Goal: Task Accomplishment & Management: Manage account settings

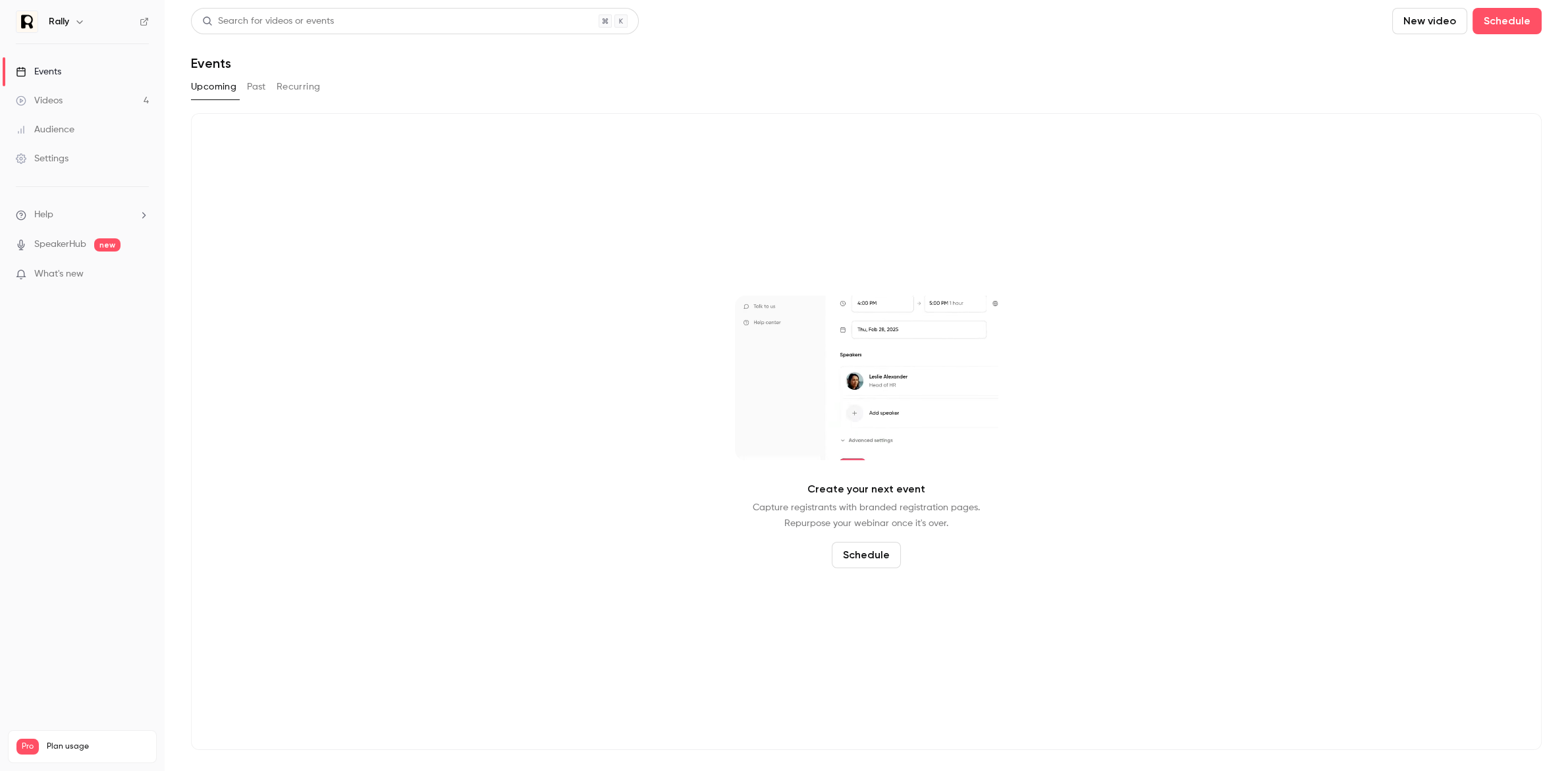
drag, startPoint x: 688, startPoint y: 456, endPoint x: 688, endPoint y: 481, distance: 25.0
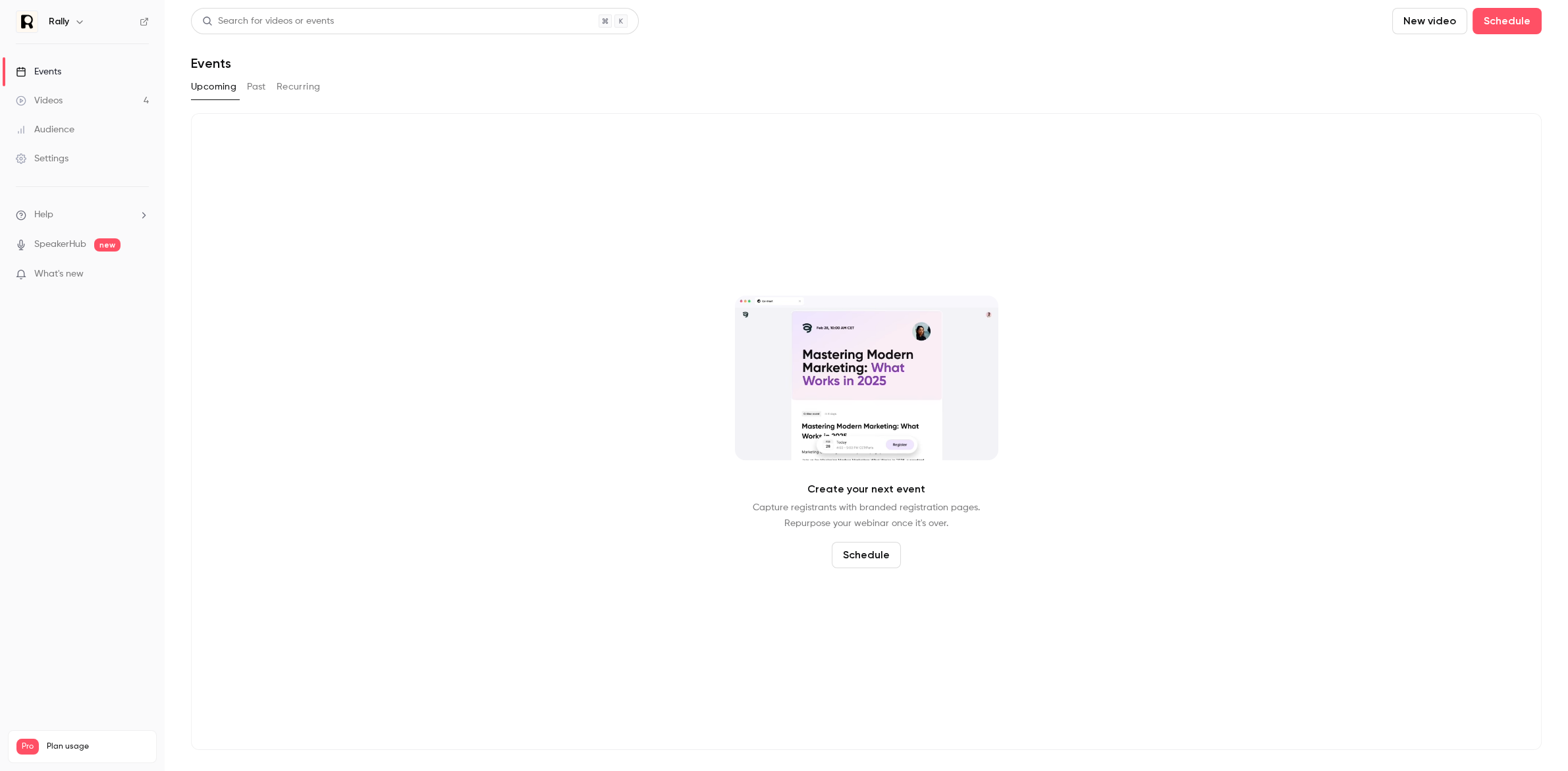
click at [264, 89] on button "Past" at bounding box center [257, 87] width 19 height 21
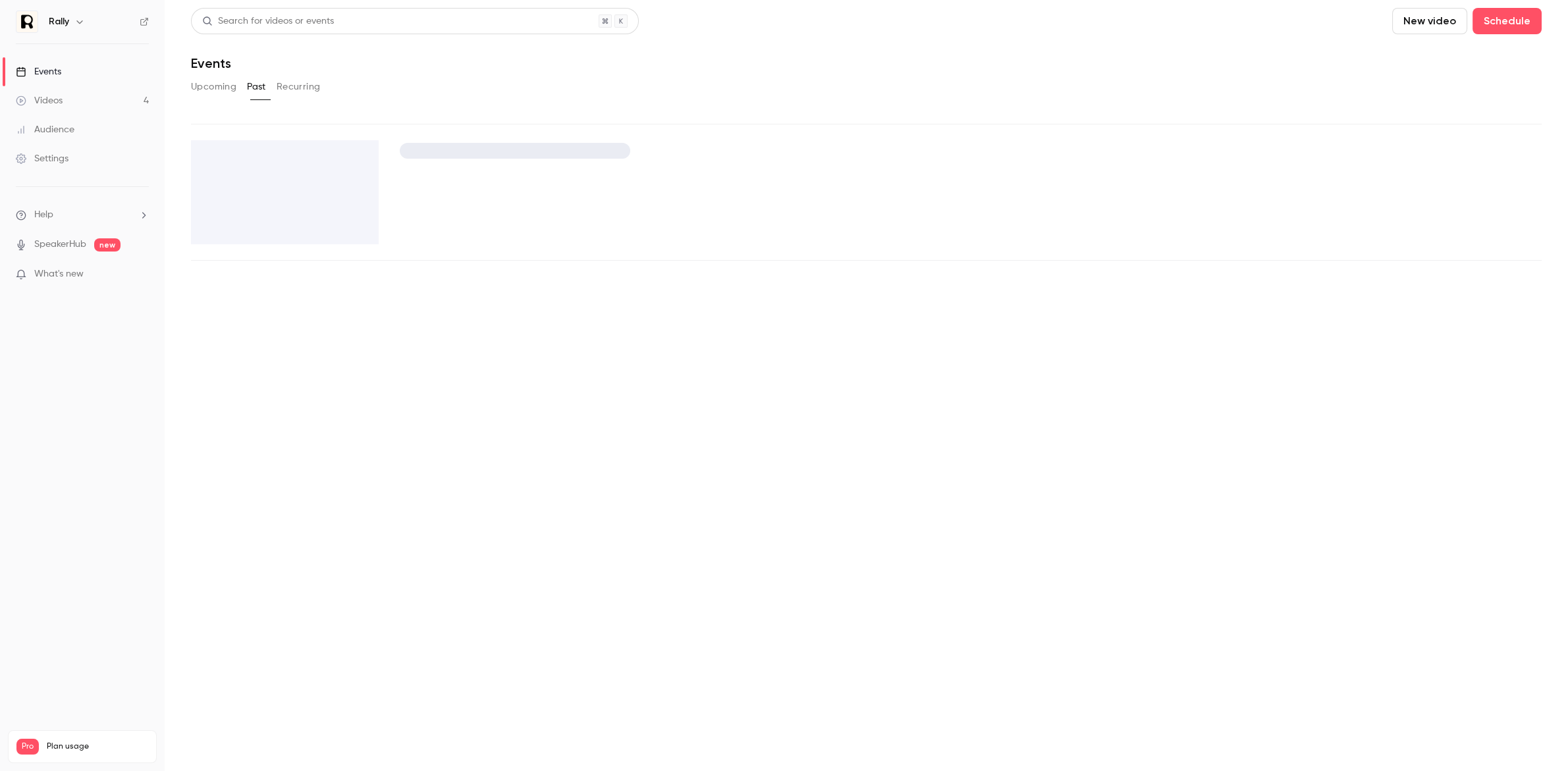
click at [204, 92] on button "Upcoming" at bounding box center [213, 87] width 46 height 21
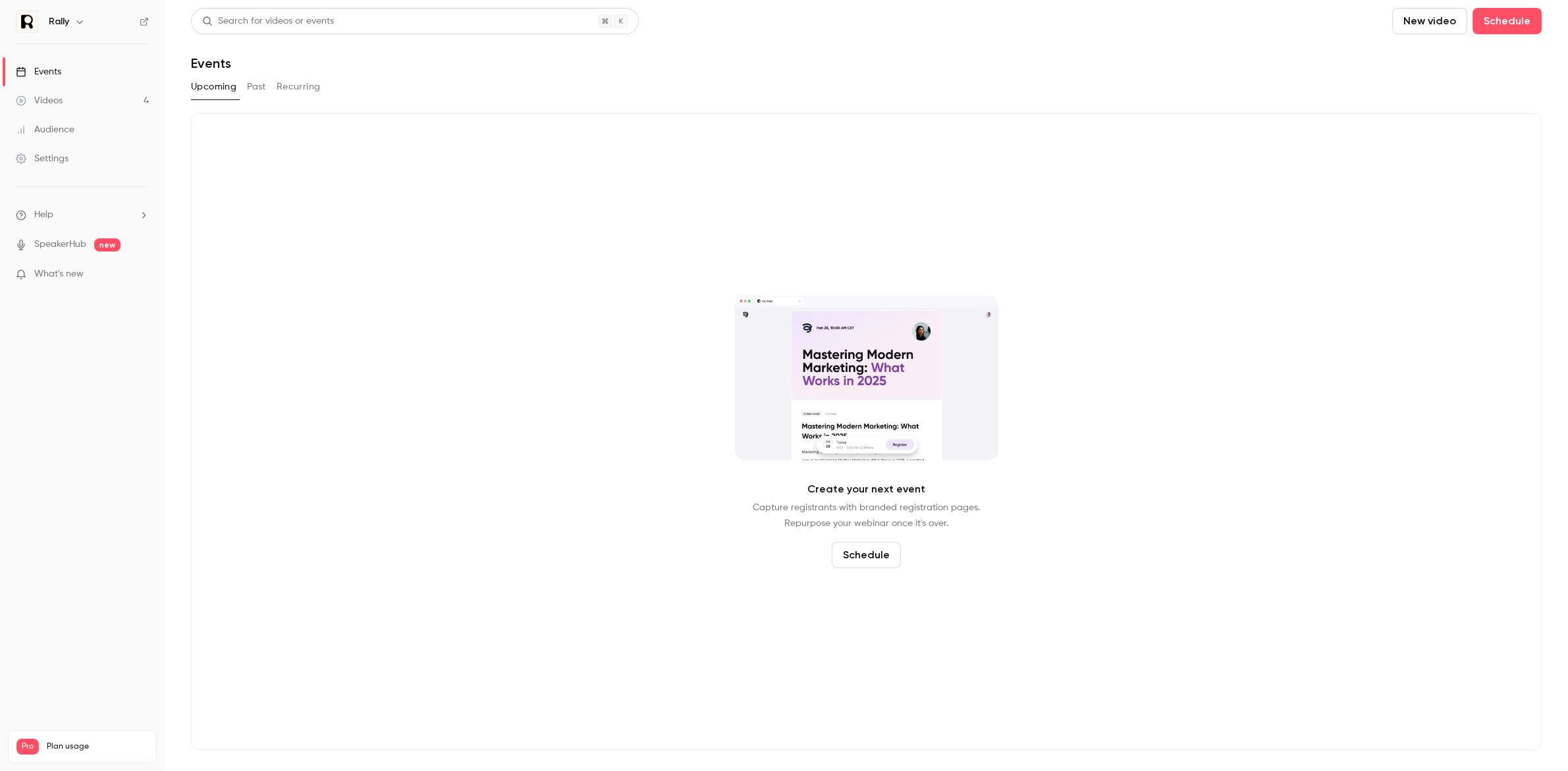
click at [65, 97] on link "Videos 4" at bounding box center [82, 101] width 164 height 29
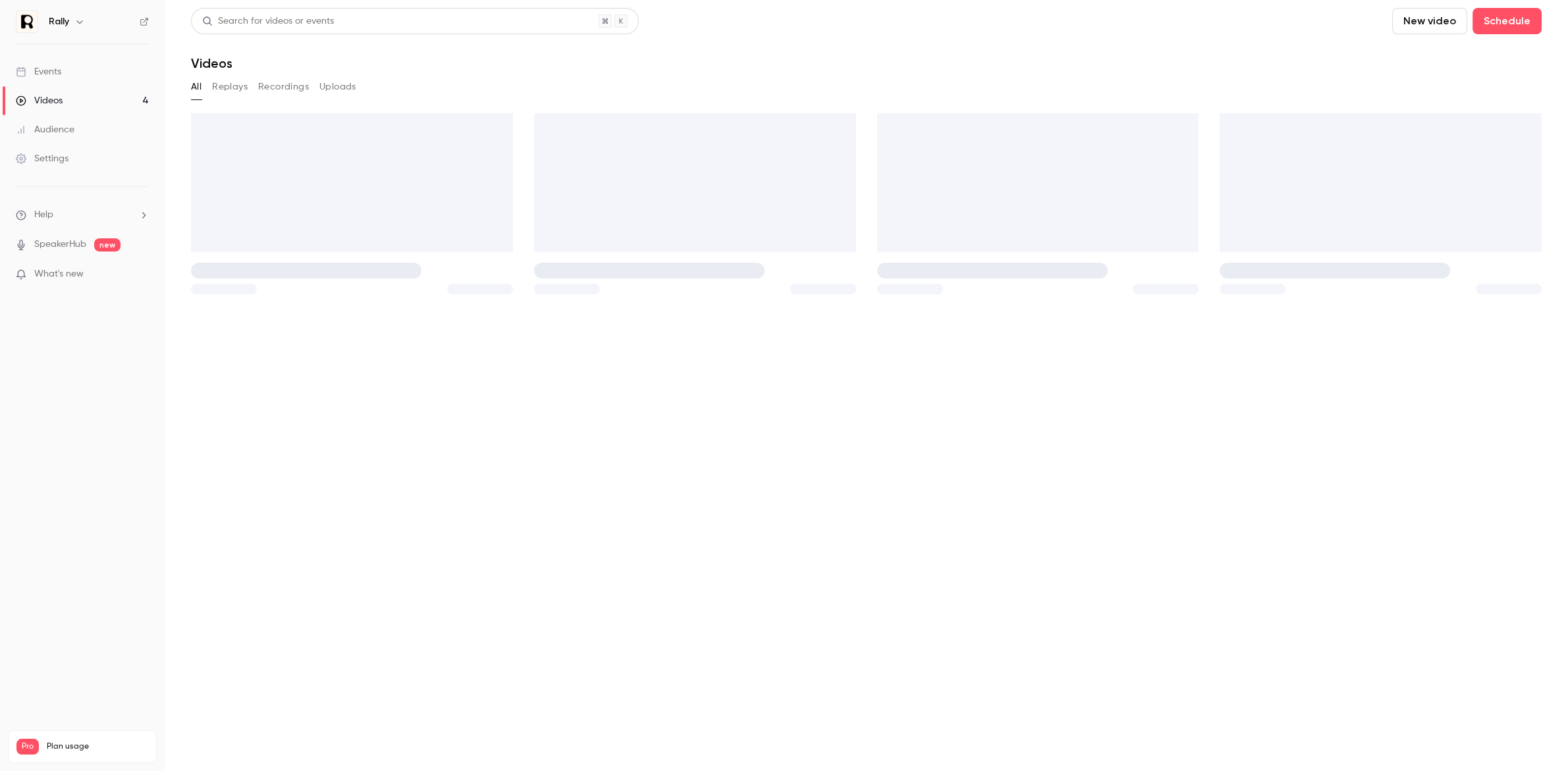
click at [54, 19] on h6 "Rally" at bounding box center [58, 22] width 20 height 14
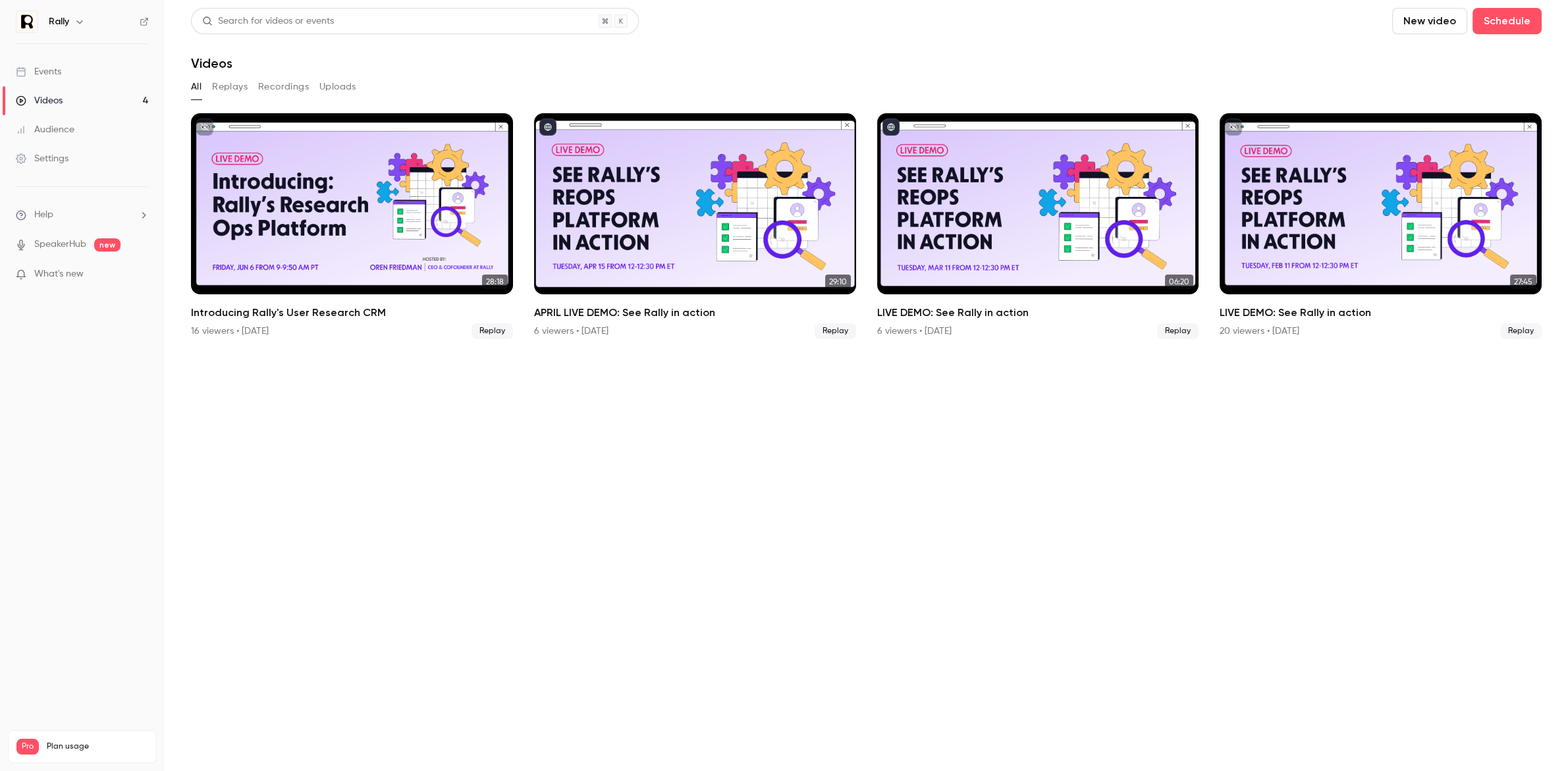
click at [79, 20] on icon "button" at bounding box center [79, 21] width 6 height 3
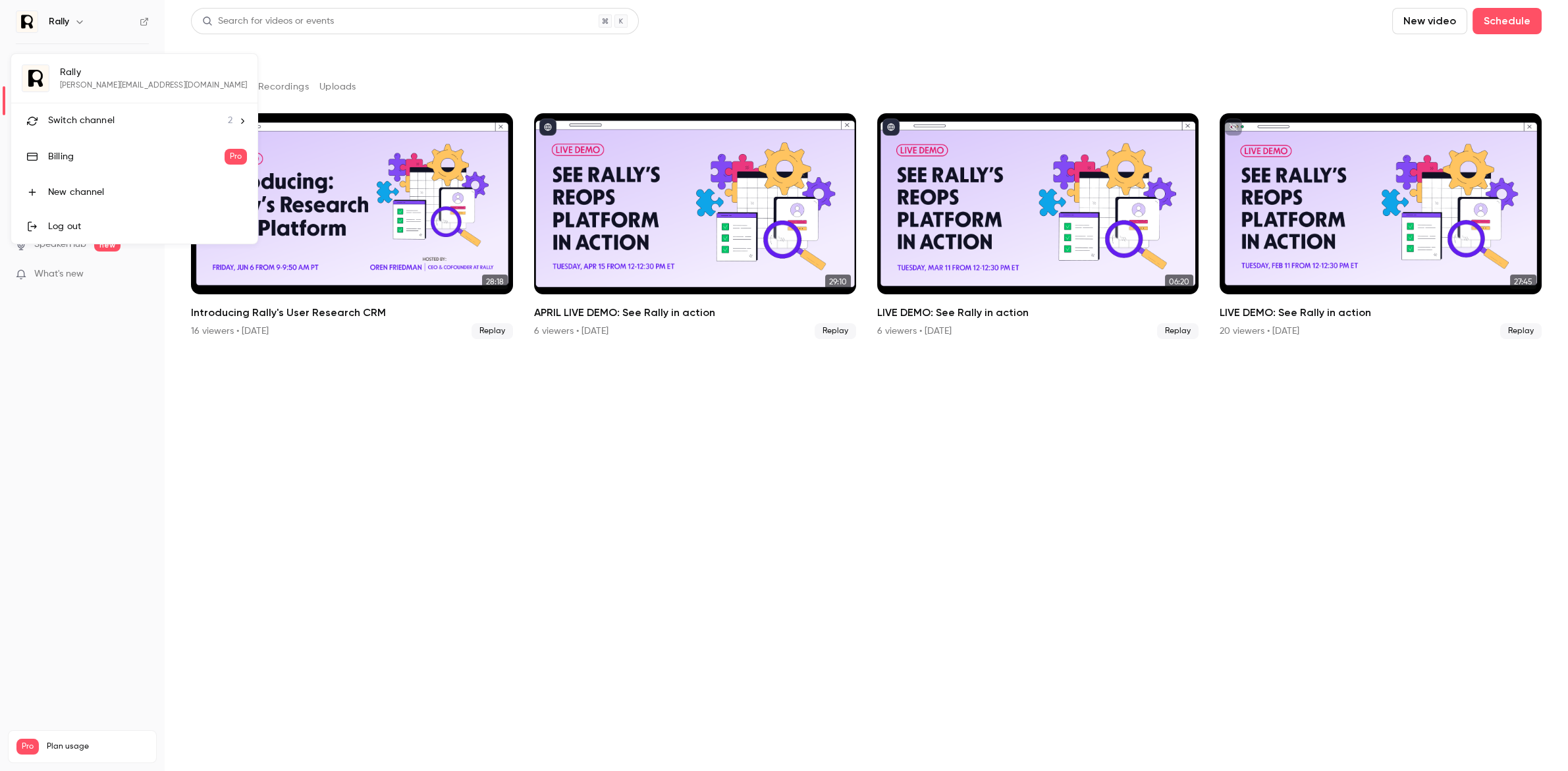
click at [83, 112] on li "Switch channel 2" at bounding box center [134, 121] width 246 height 35
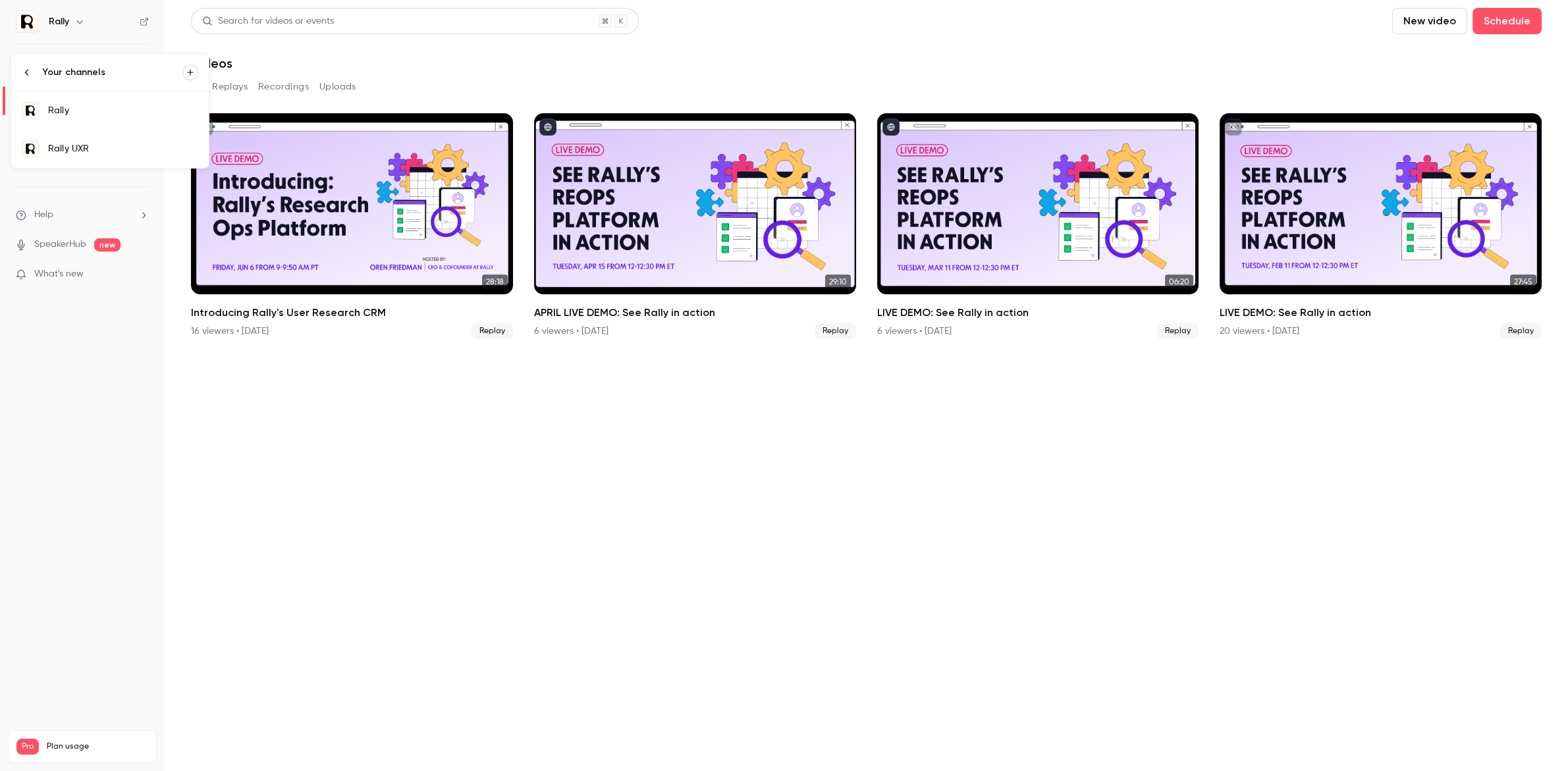
click at [1232, 22] on div at bounding box center [784, 386] width 1568 height 771
click at [110, 66] on link "Events" at bounding box center [82, 72] width 164 height 29
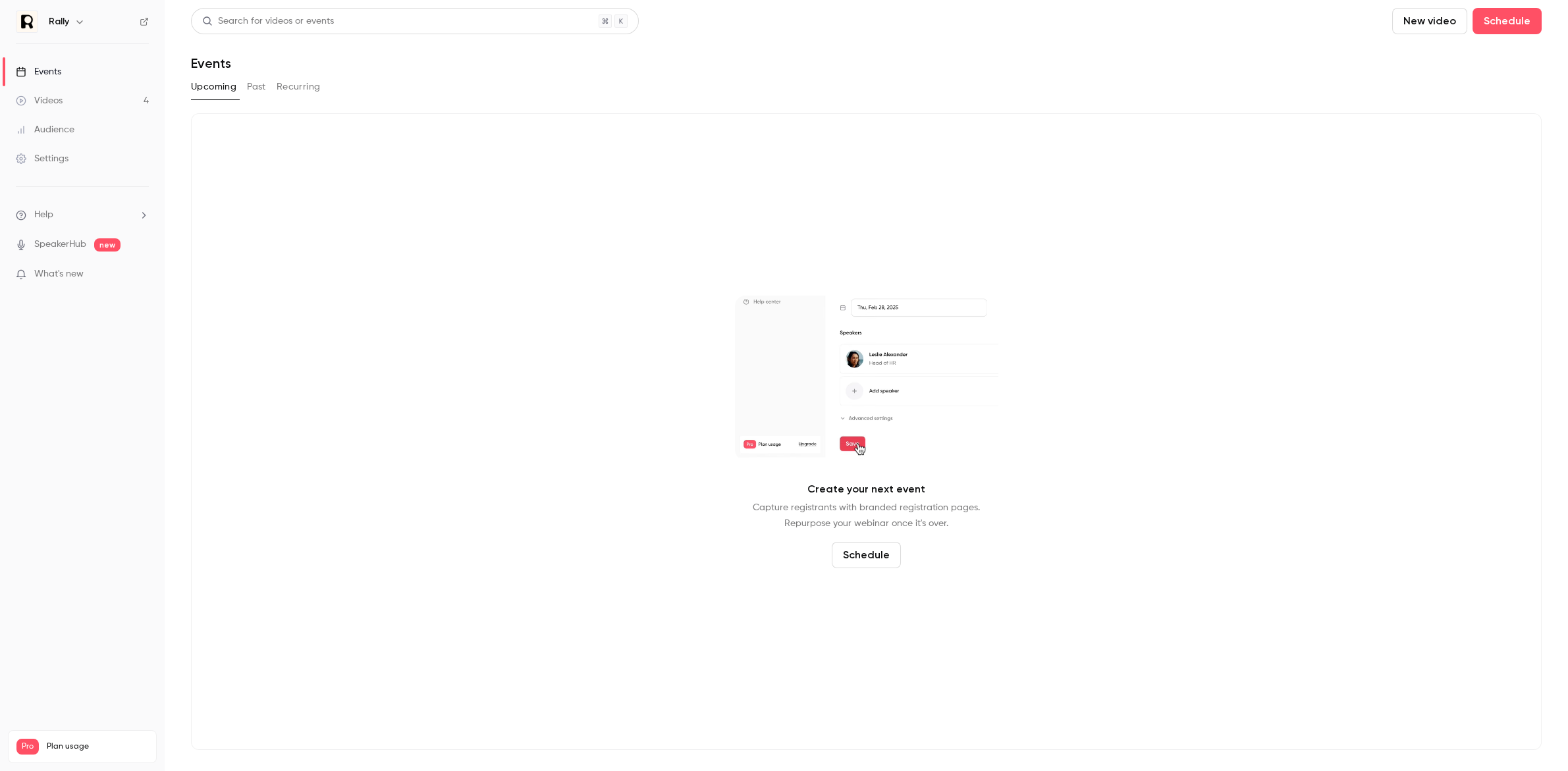
click at [94, 27] on div "Rally" at bounding box center [89, 21] width 81 height 16
click at [87, 22] on button "button" at bounding box center [80, 21] width 16 height 16
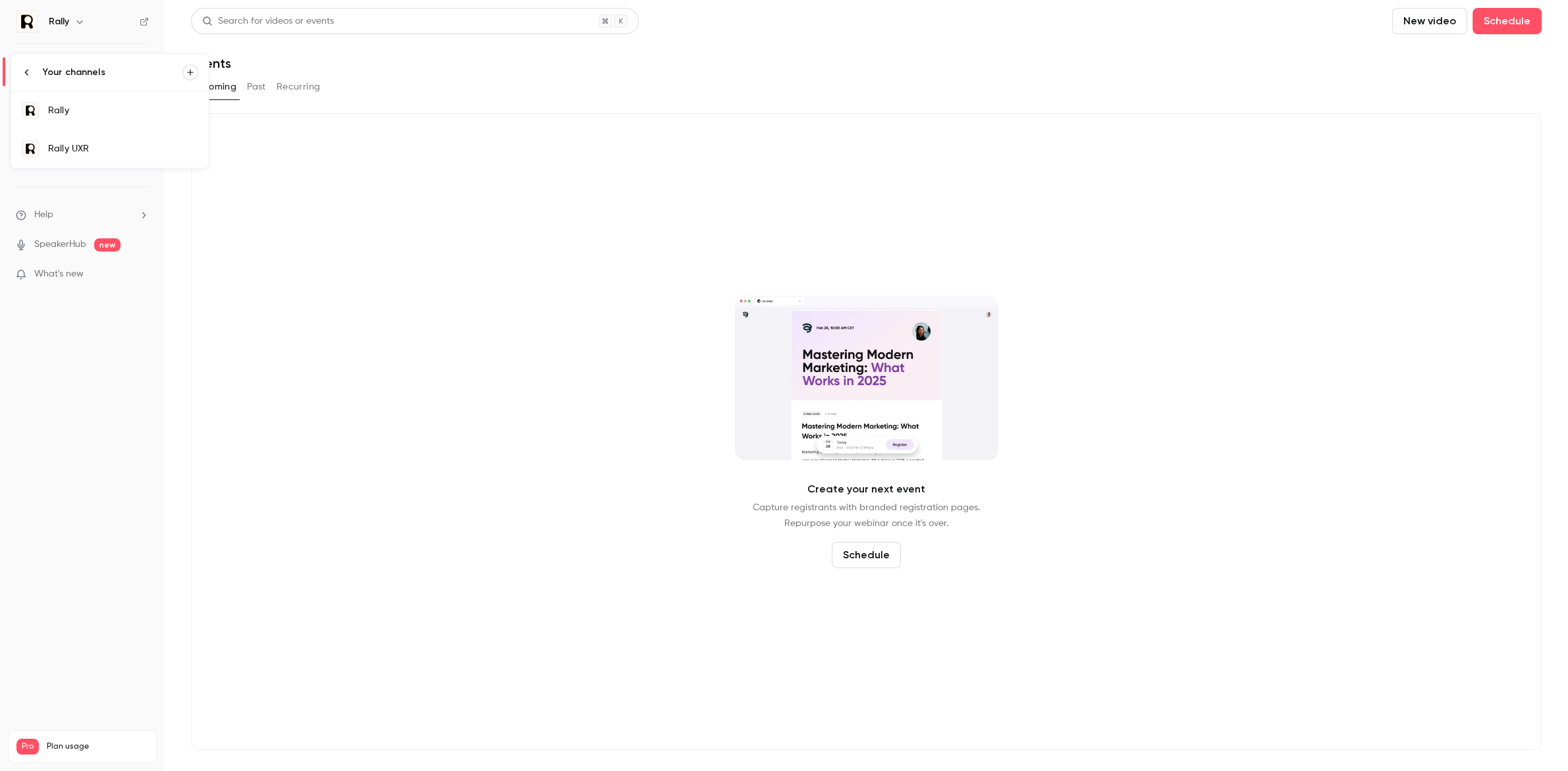
click at [133, 135] on link "Rally UXR" at bounding box center [110, 148] width 198 height 38
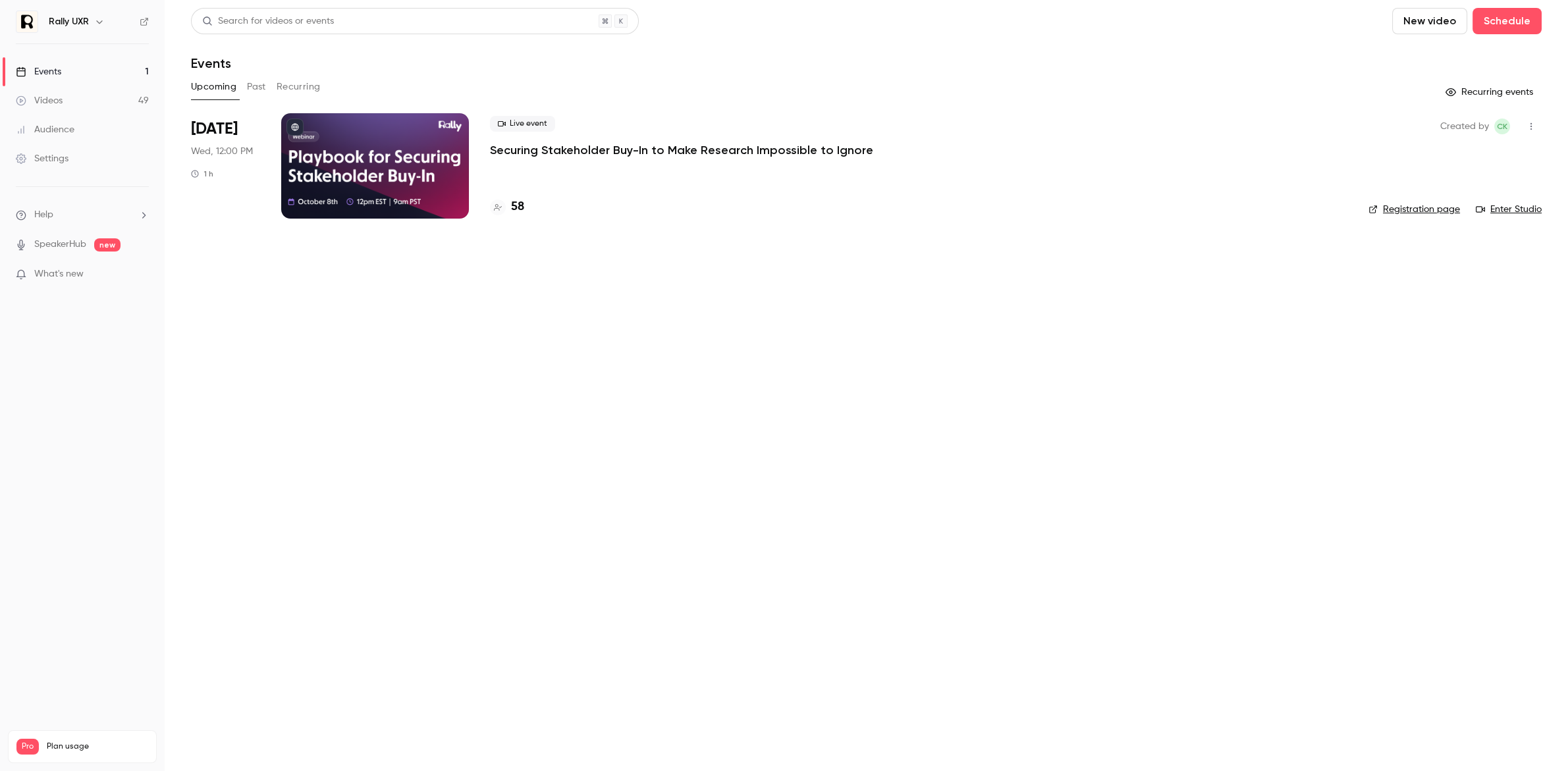
click at [768, 139] on div "Live event Securing Stakeholder Buy-In to Make Research Impossible to Ignore" at bounding box center [918, 136] width 857 height 42
click at [1535, 125] on icon "button" at bounding box center [1531, 126] width 11 height 9
click at [675, 153] on div at bounding box center [784, 386] width 1568 height 771
click at [567, 147] on p "Securing Stakeholder Buy-In to Make Research Impossible to Ignore" at bounding box center [681, 150] width 383 height 16
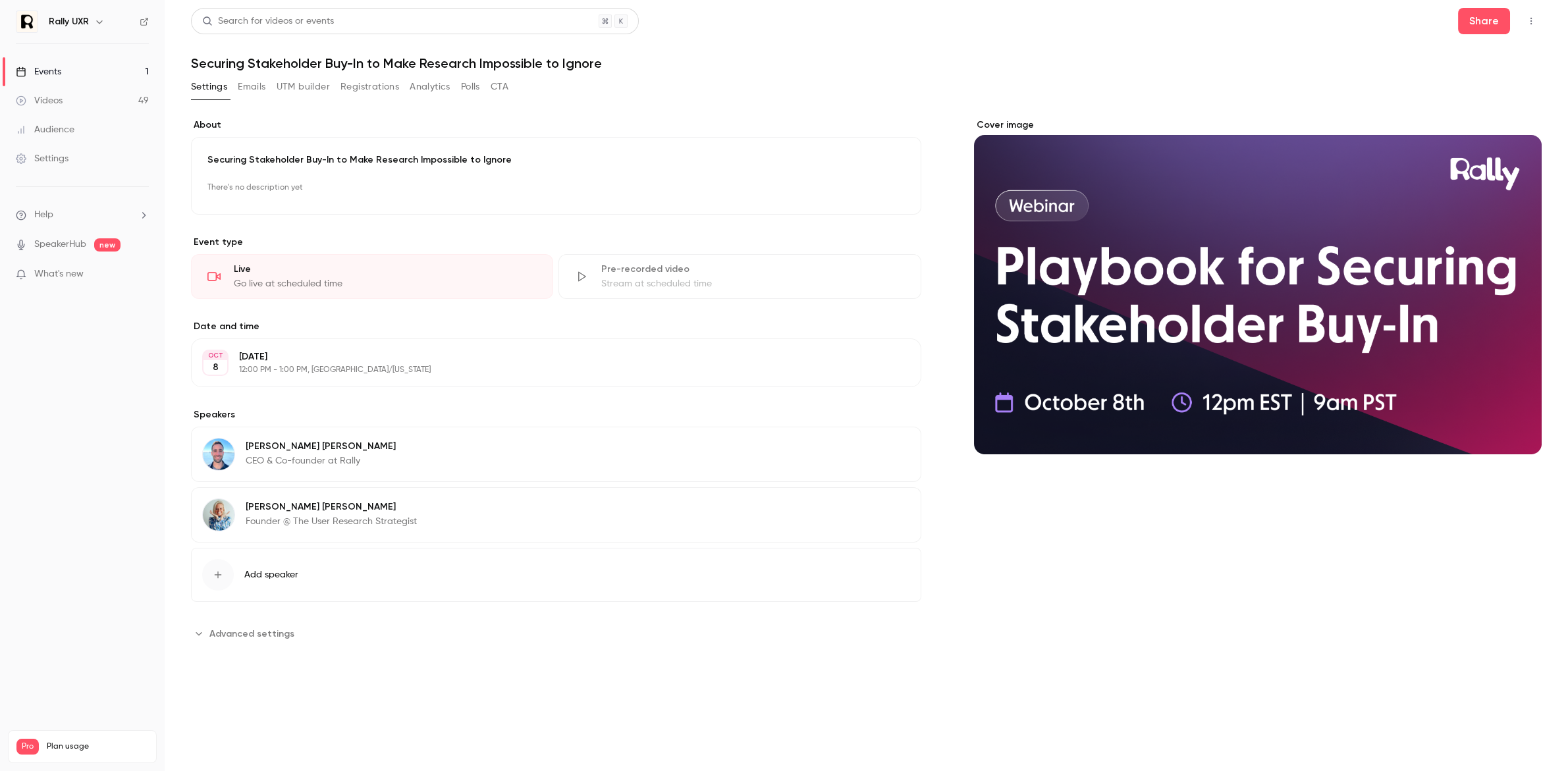
click at [379, 89] on button "Registrations" at bounding box center [370, 87] width 58 height 21
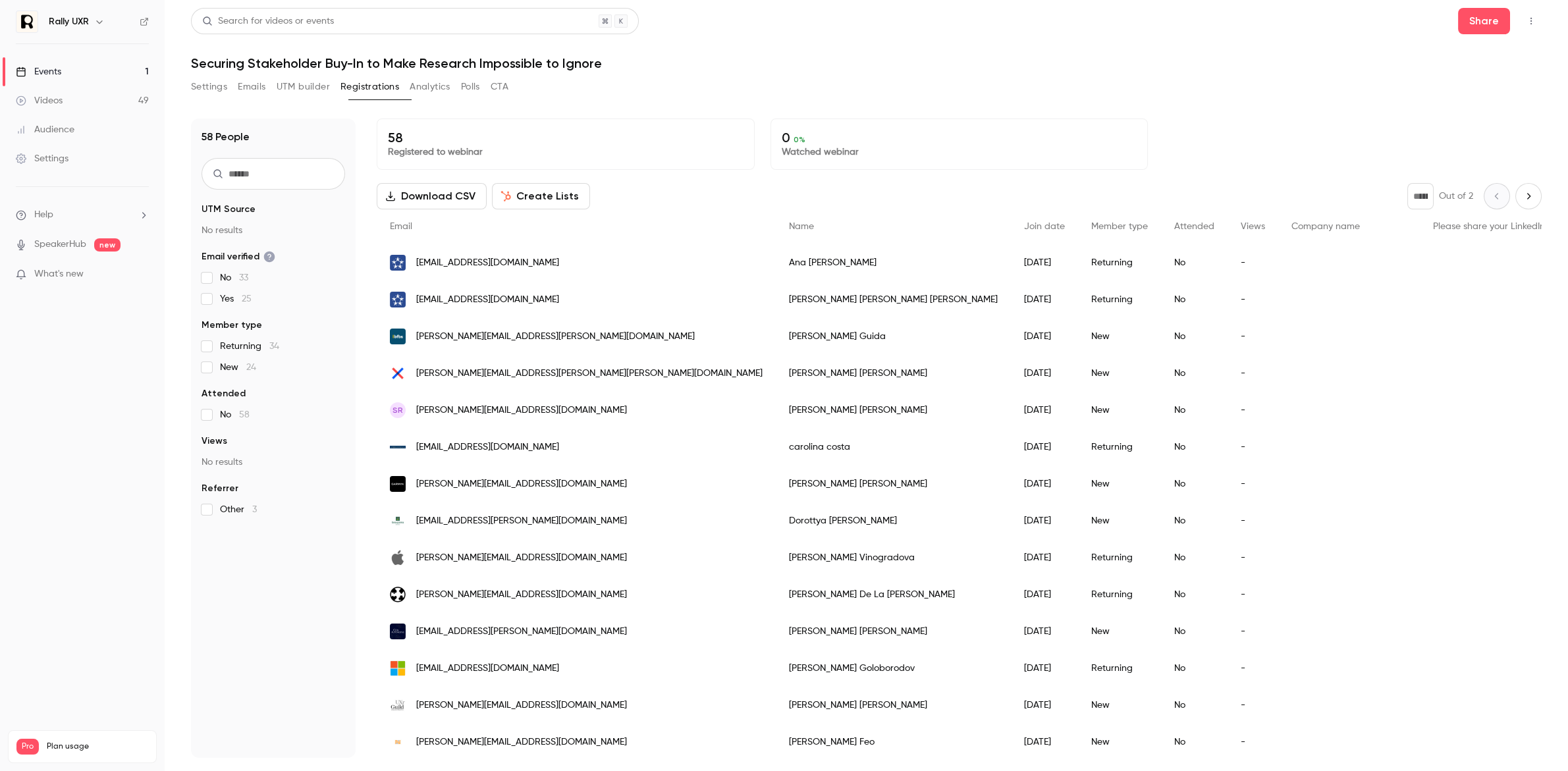
click at [240, 230] on p "No results" at bounding box center [273, 231] width 144 height 14
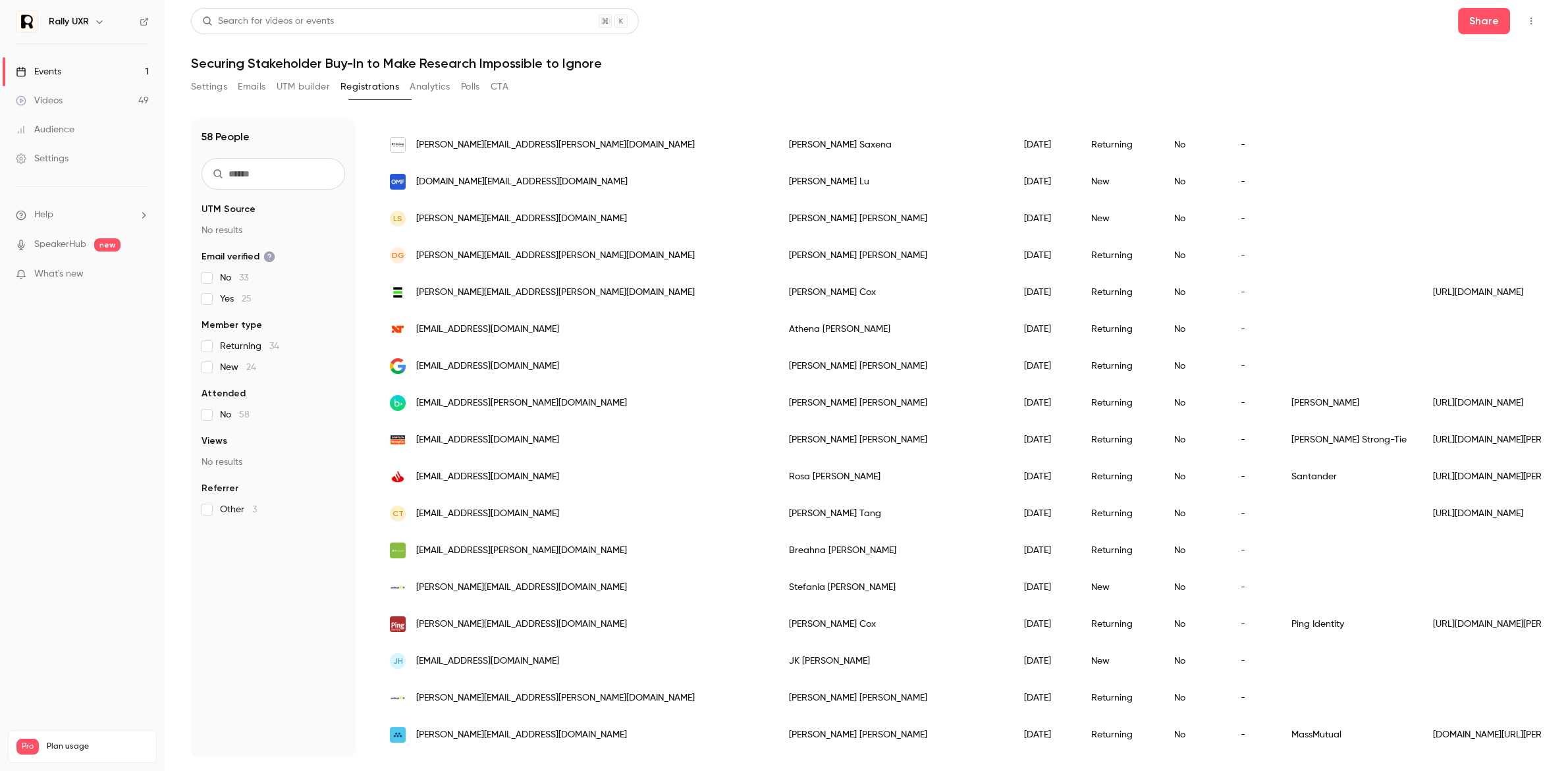
scroll to position [1343, 0]
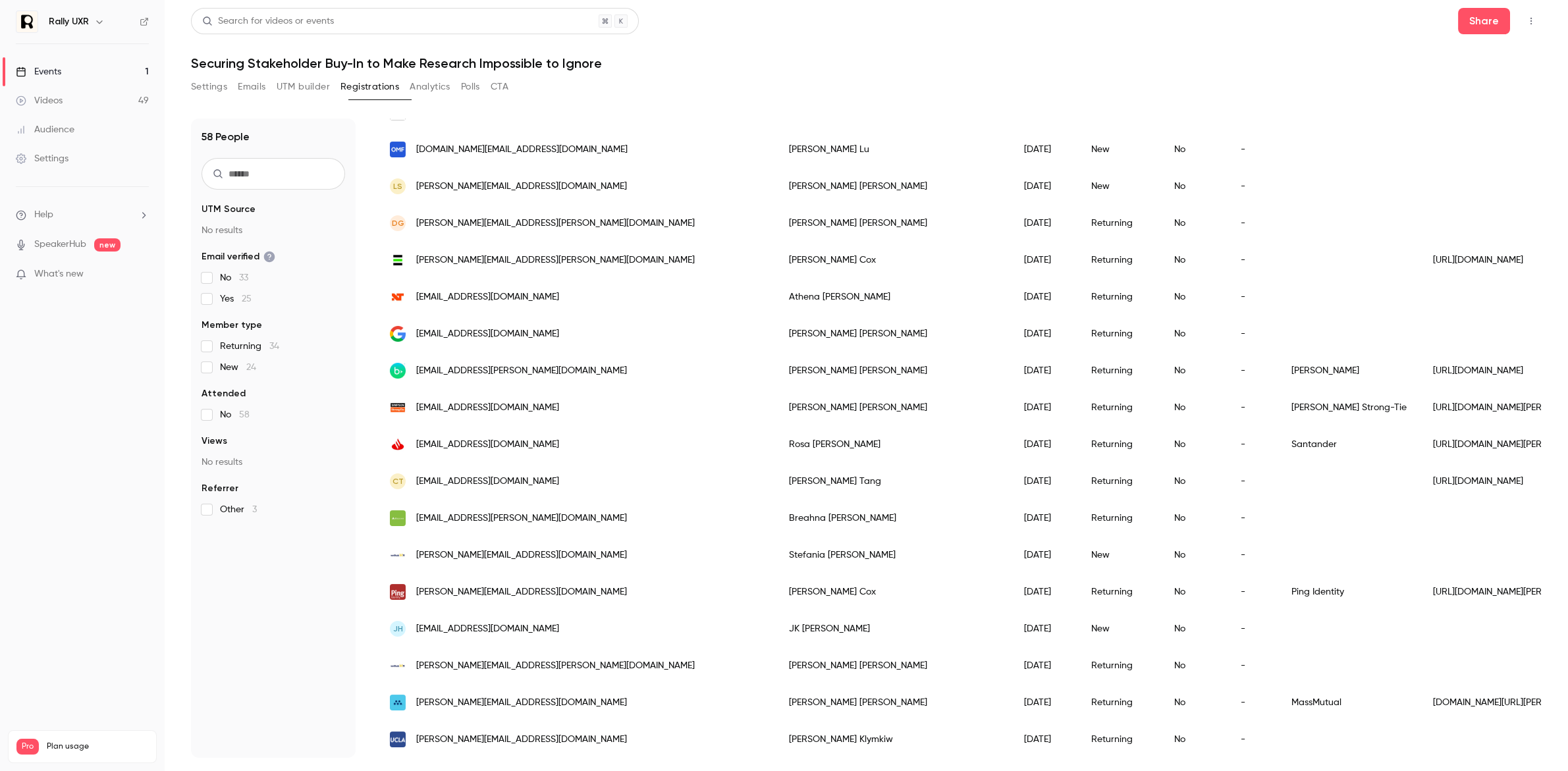
click at [451, 94] on button "Analytics" at bounding box center [430, 87] width 41 height 21
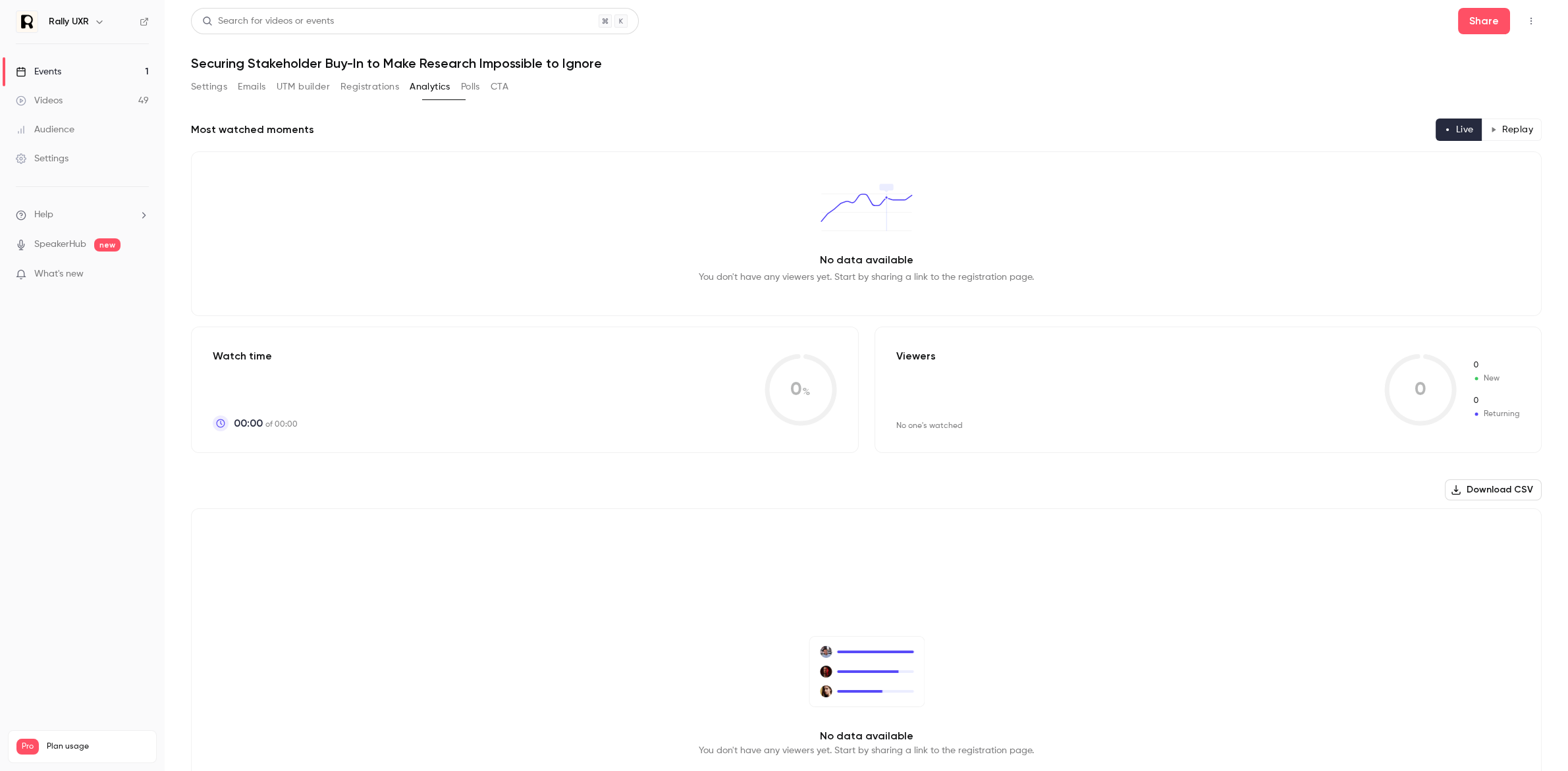
click at [508, 81] on button "CTA" at bounding box center [499, 87] width 18 height 21
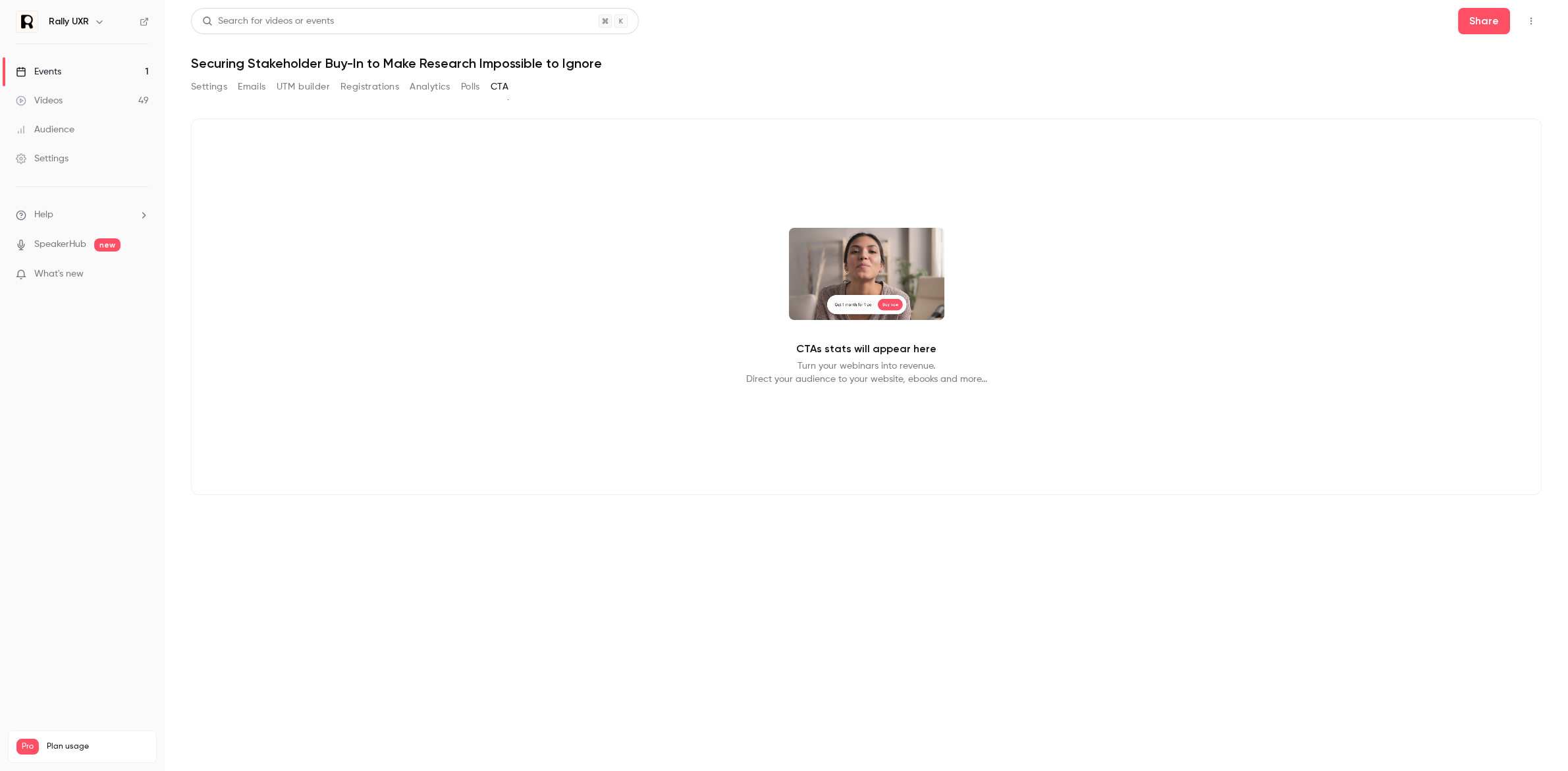
click at [480, 85] on button "Polls" at bounding box center [471, 87] width 19 height 21
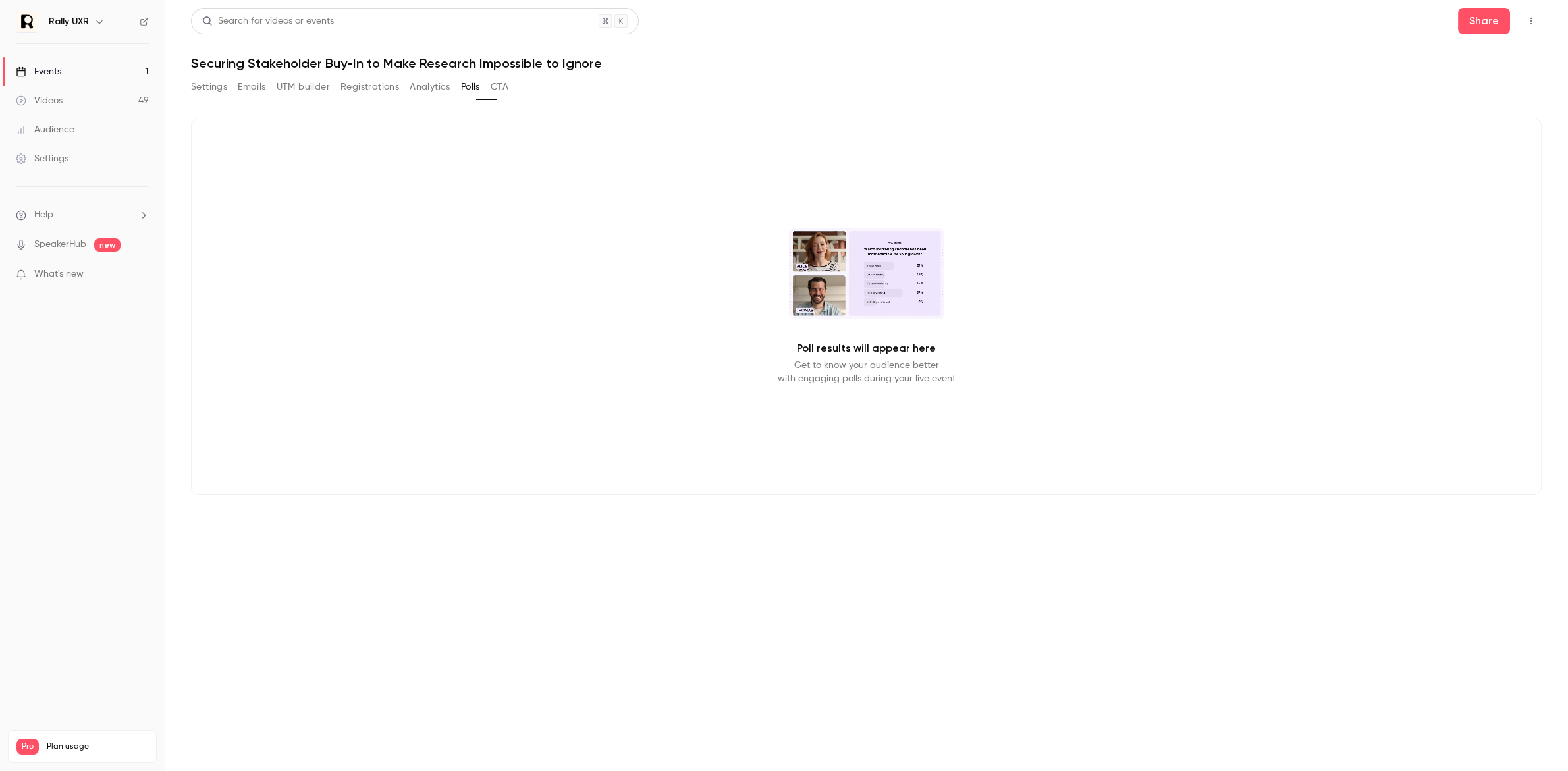
click at [314, 87] on button "UTM builder" at bounding box center [303, 87] width 54 height 21
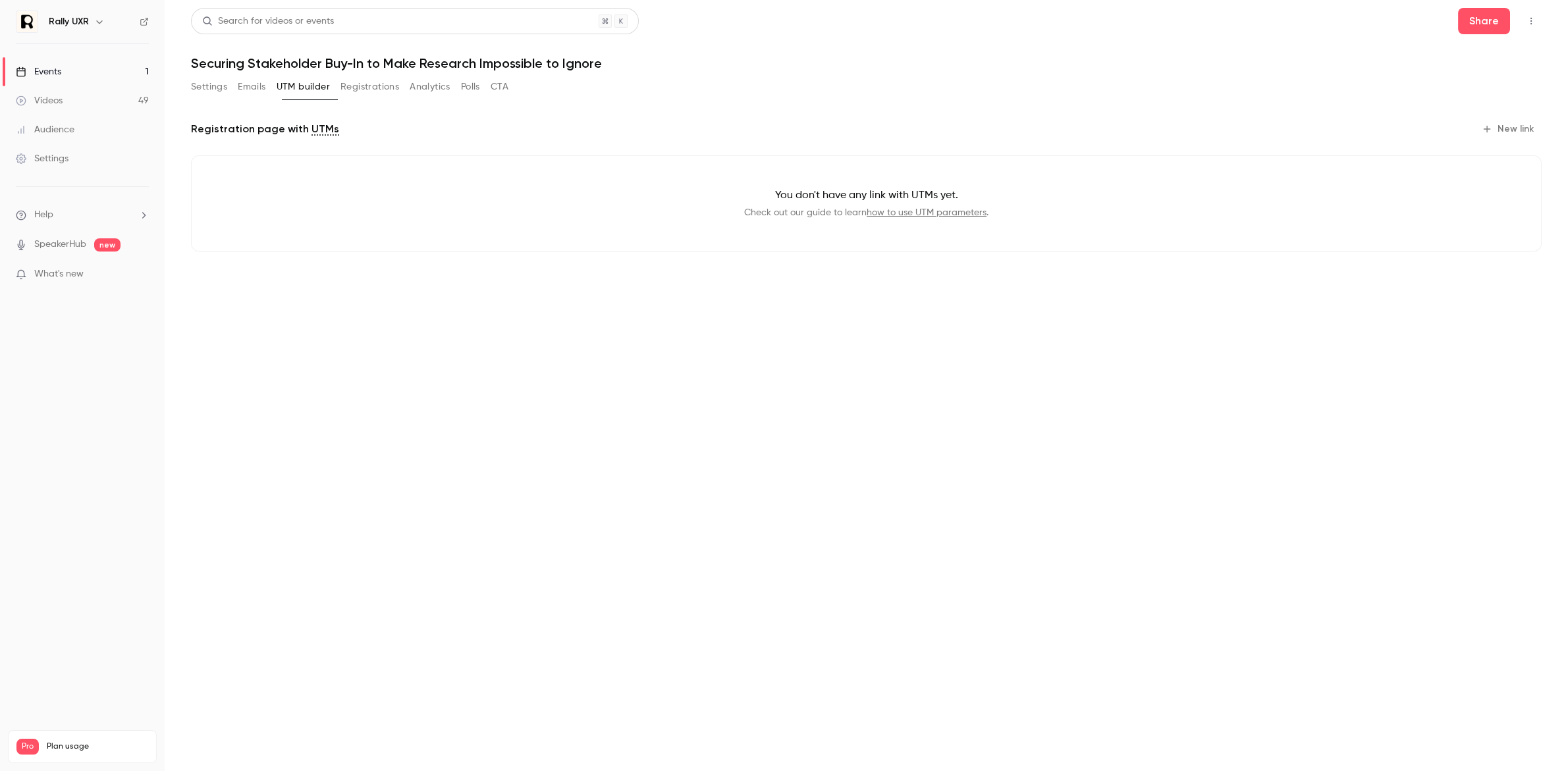
click at [261, 87] on button "Emails" at bounding box center [251, 87] width 27 height 21
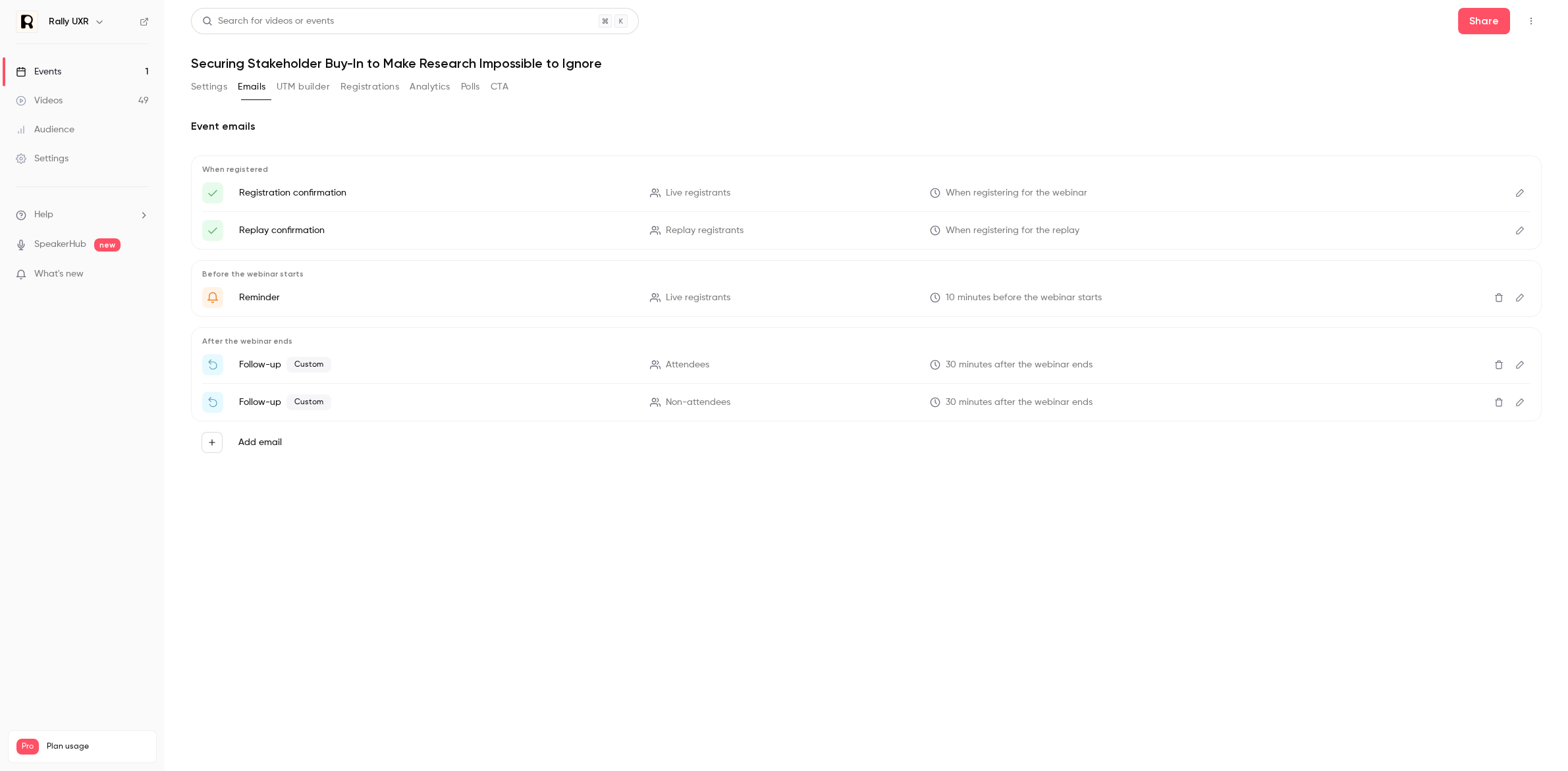
click at [214, 90] on button "Settings" at bounding box center [208, 87] width 36 height 21
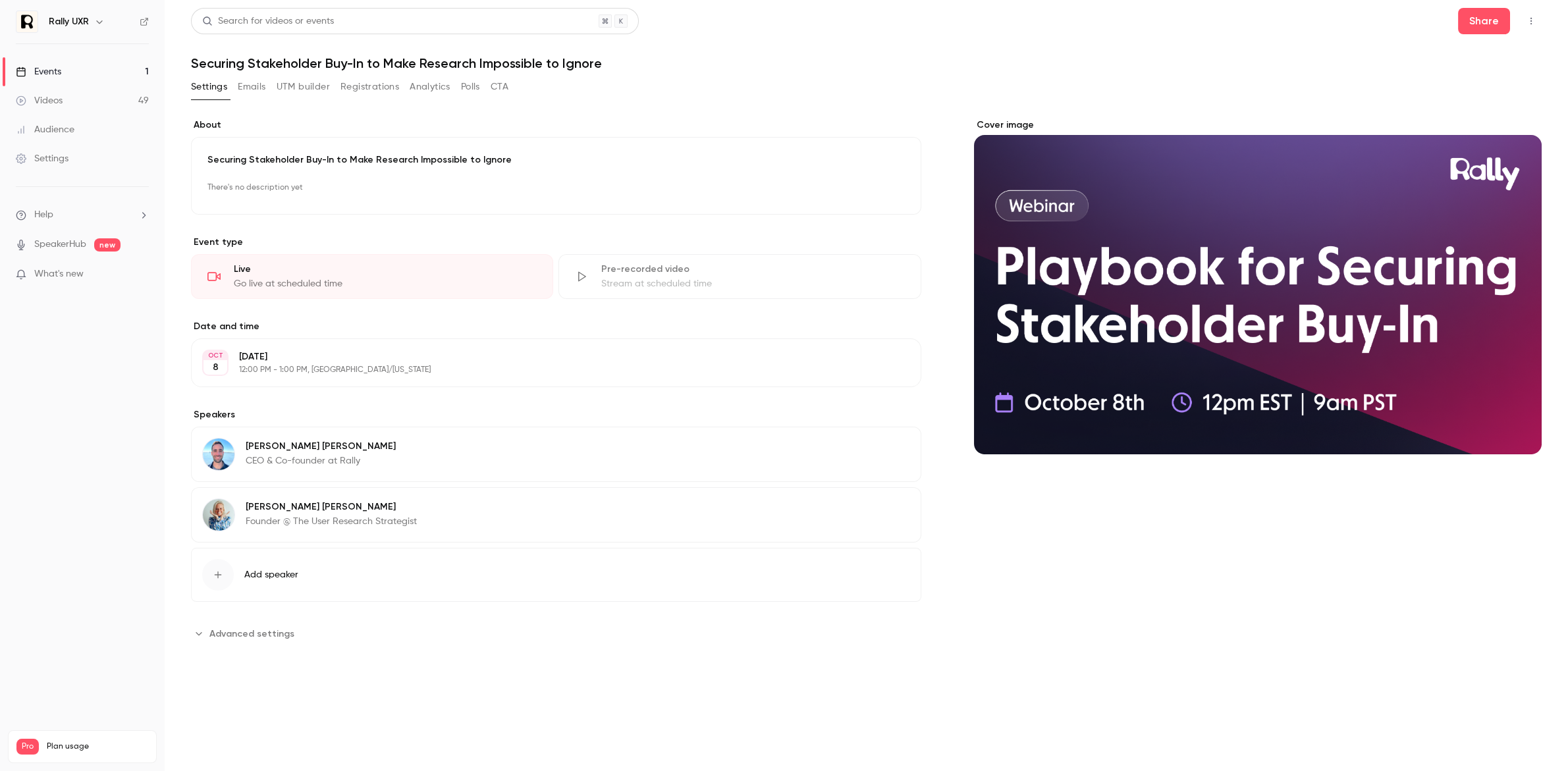
click at [373, 92] on button "Registrations" at bounding box center [370, 87] width 58 height 21
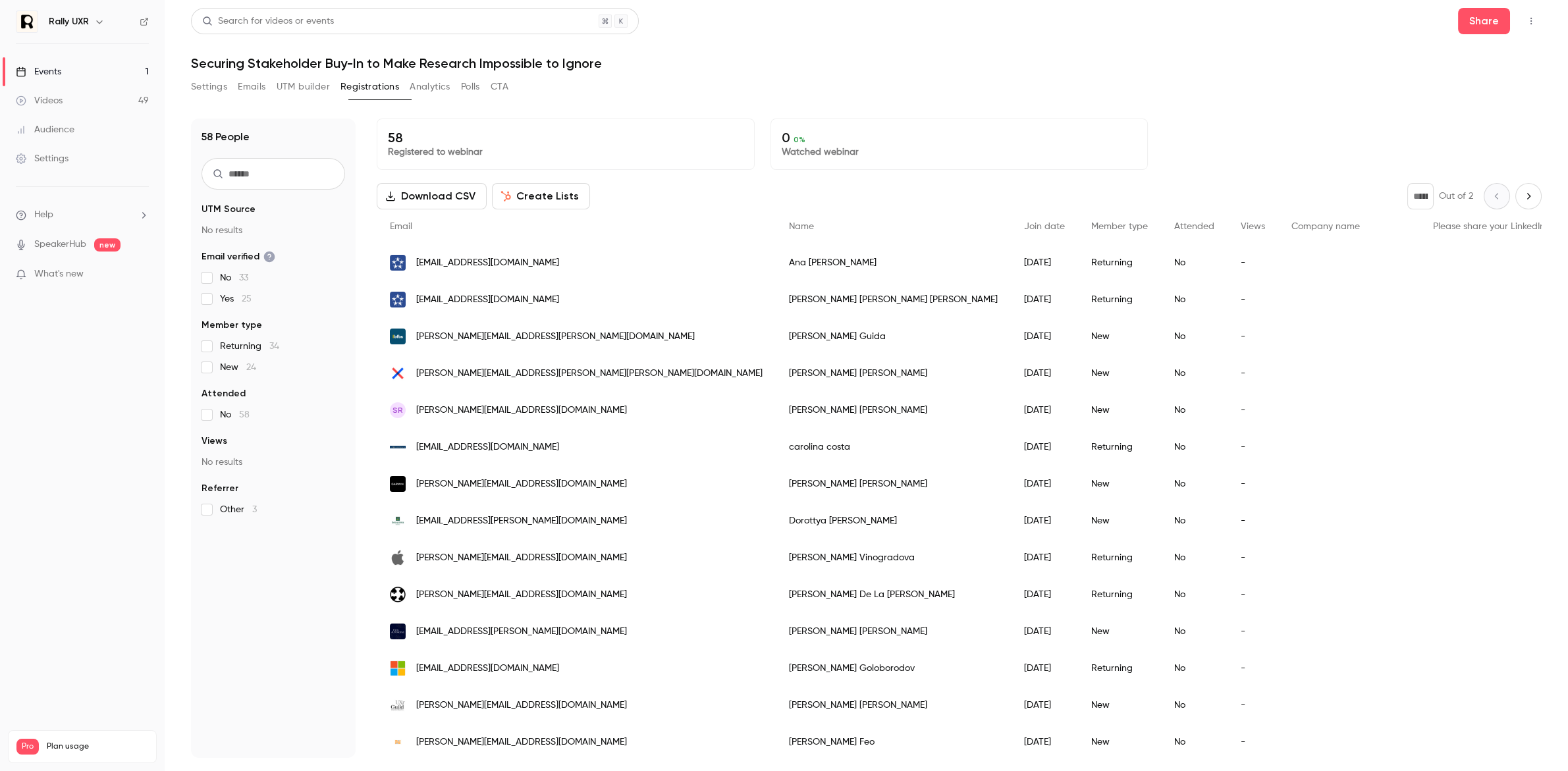
click at [454, 199] on button "Download CSV" at bounding box center [431, 196] width 110 height 26
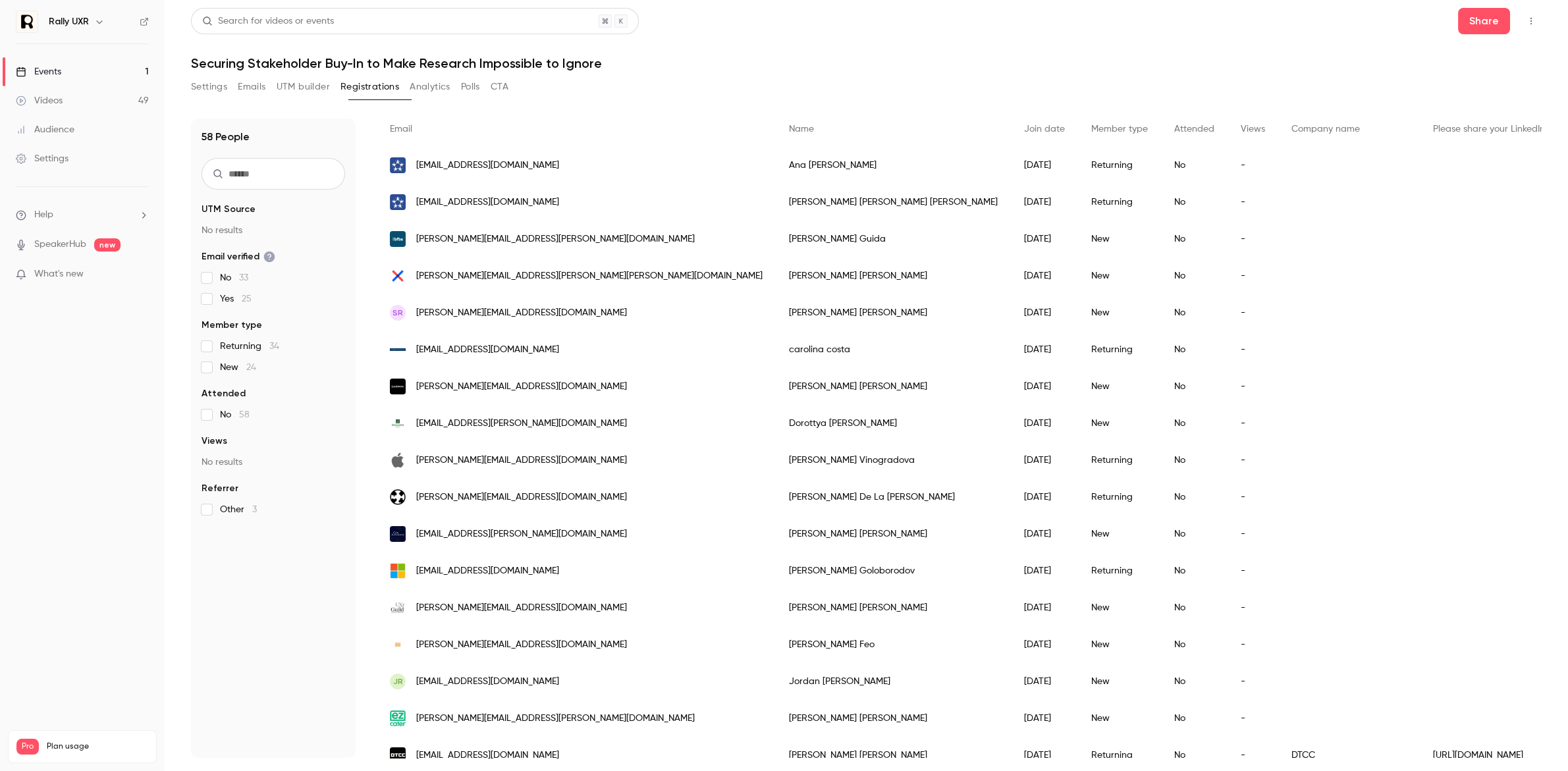
scroll to position [335, 0]
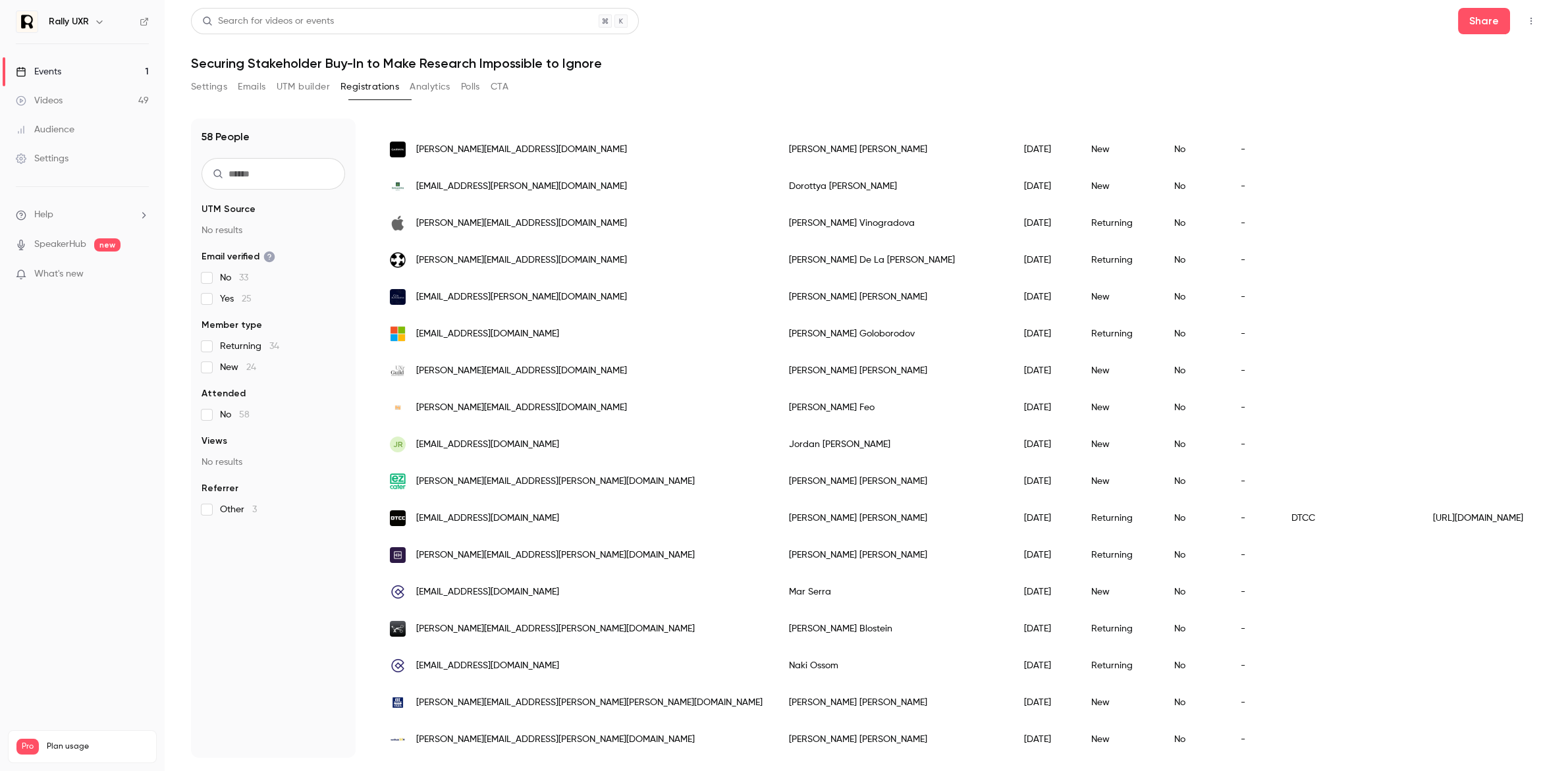
click at [215, 507] on label "Other 3" at bounding box center [273, 510] width 144 height 14
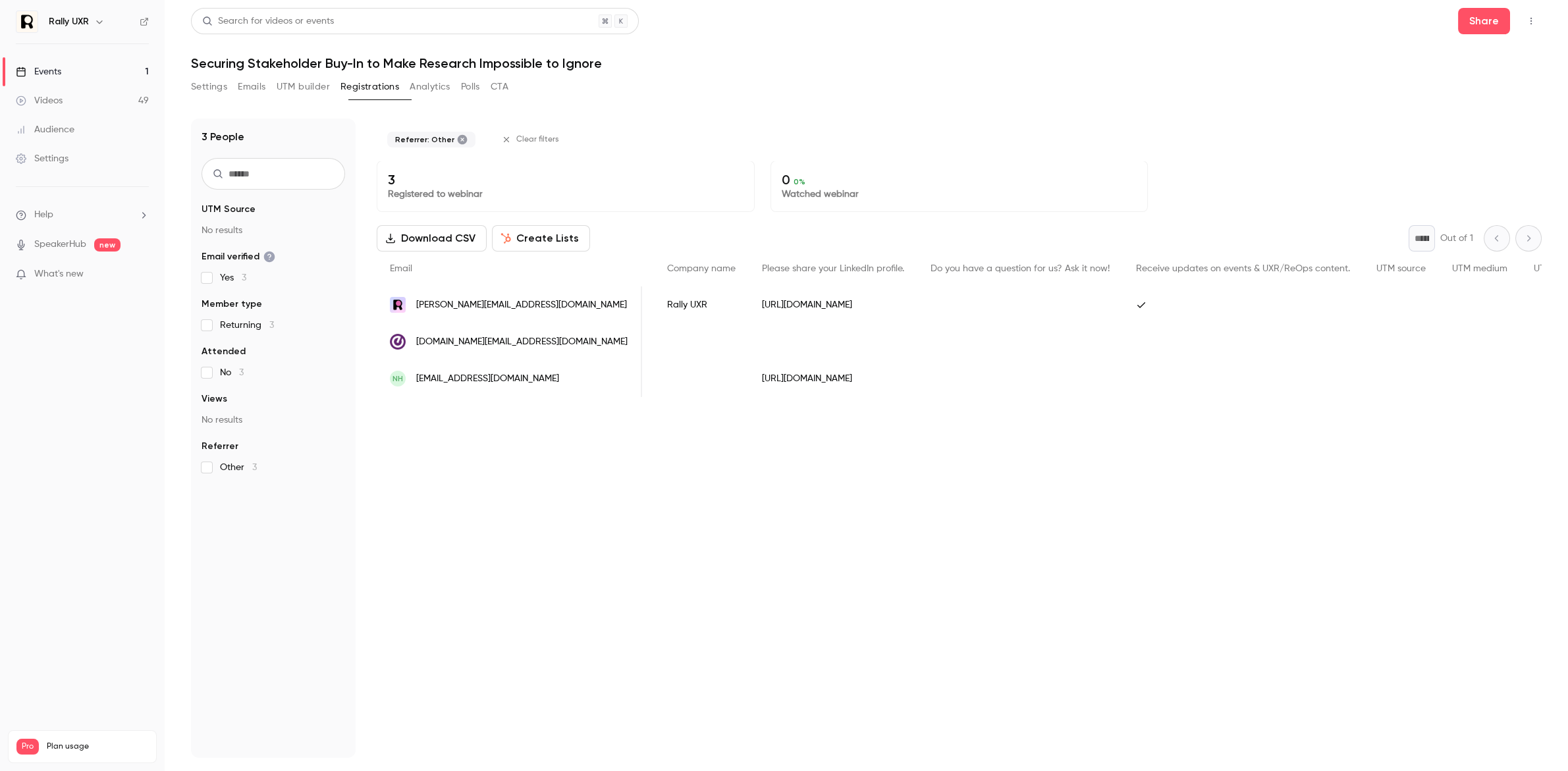
scroll to position [0, 412]
drag, startPoint x: 1052, startPoint y: 433, endPoint x: 1296, endPoint y: 403, distance: 245.8
click at [1296, 403] on div "Referrer: Other Clear filters 3 Registered to webinar 0 0 % Watched webinar Dow…" at bounding box center [959, 438] width 1165 height 640
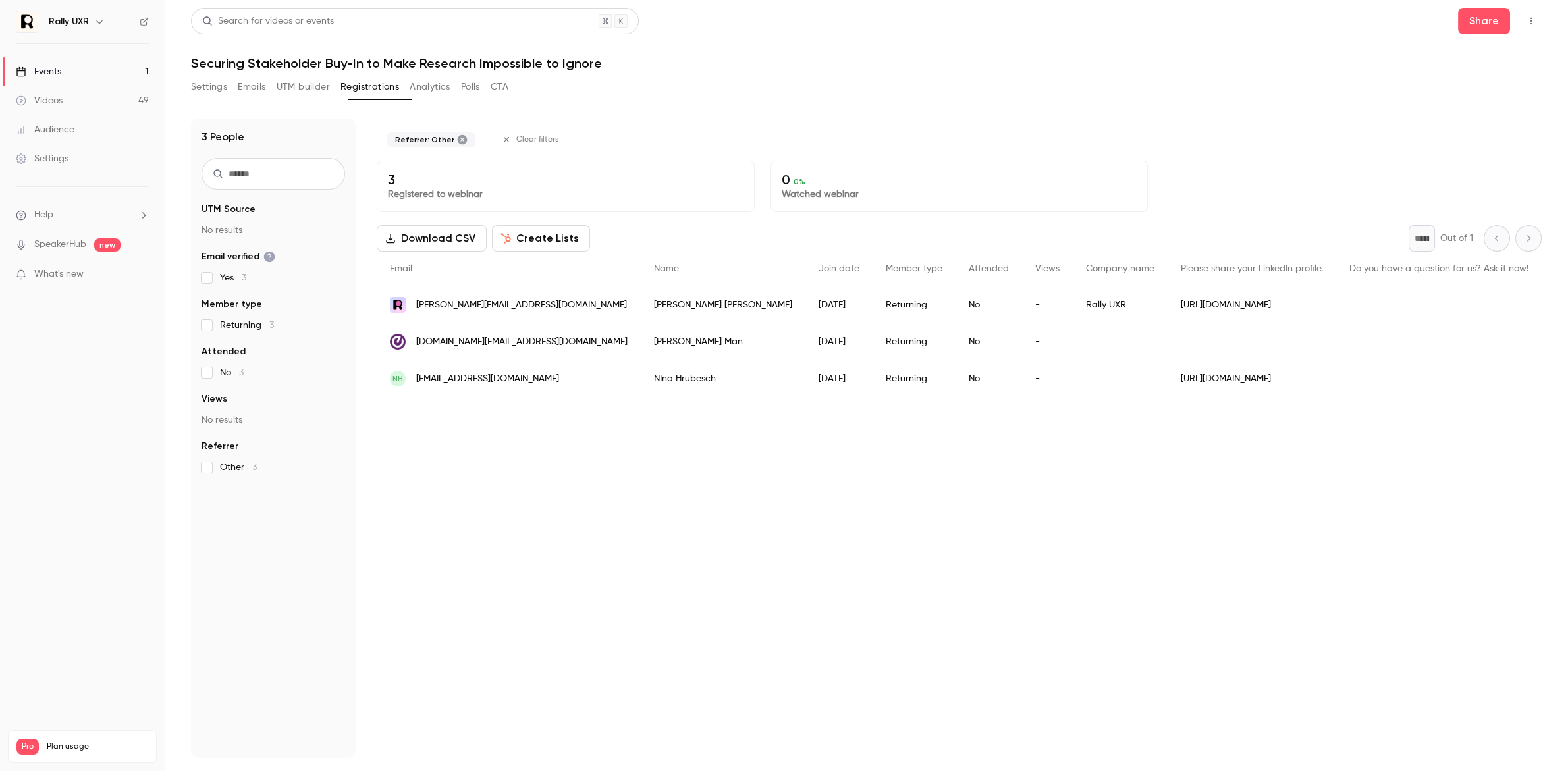
click at [467, 141] on icon at bounding box center [462, 140] width 10 height 10
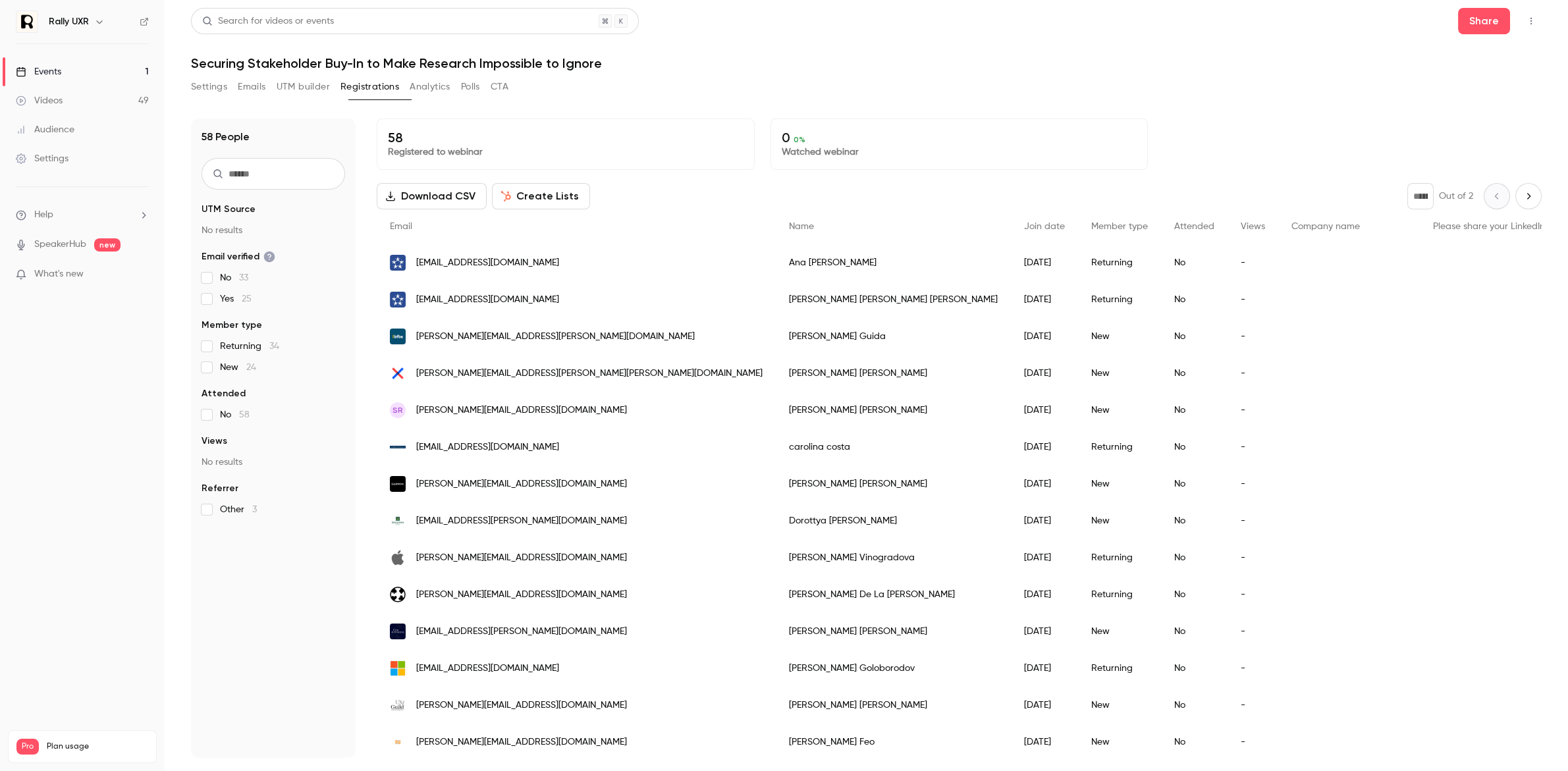
scroll to position [20, 0]
